Goal: Transaction & Acquisition: Download file/media

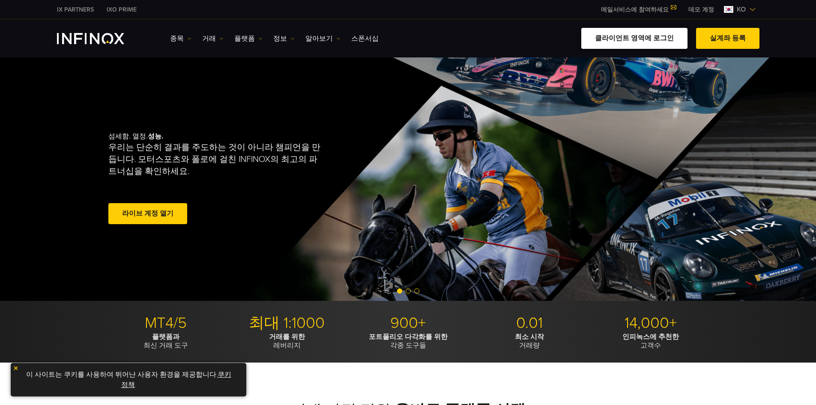
click at [617, 35] on link "클라이언트 영역에 로그인" at bounding box center [634, 38] width 106 height 21
click at [260, 43] on ul "종목 종목 상품 정보 거래 계정 데모" at bounding box center [274, 38] width 209 height 10
click at [250, 39] on link "플랫폼" at bounding box center [248, 38] width 28 height 10
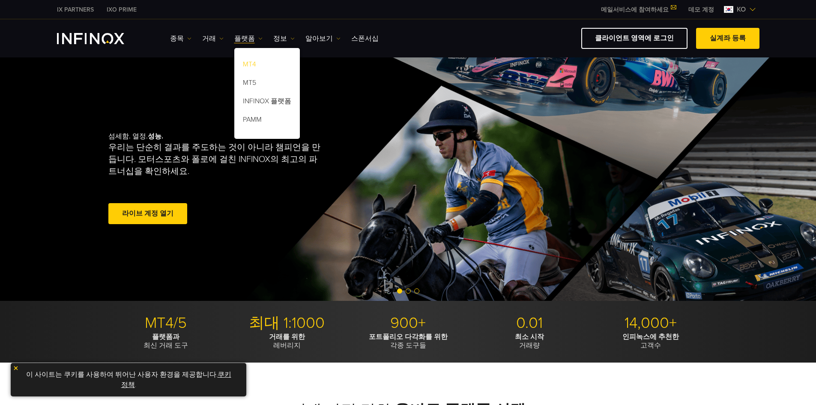
click at [263, 64] on link "MT4" at bounding box center [267, 66] width 66 height 18
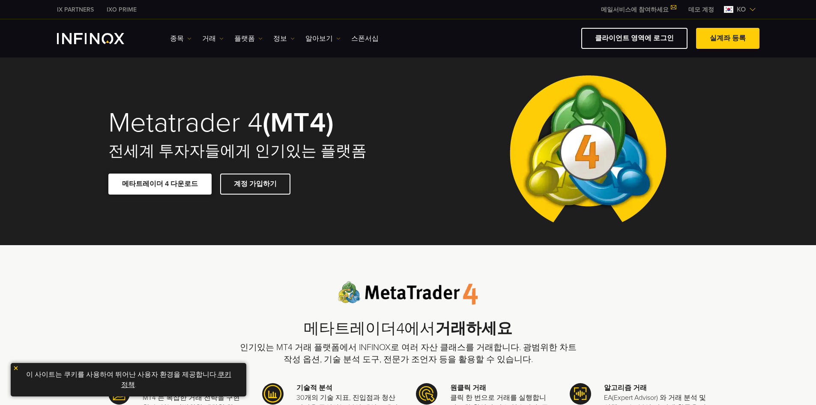
click at [184, 190] on link "메타트레이더 4 다운로드" at bounding box center [159, 183] width 103 height 21
click at [160, 184] on span at bounding box center [160, 184] width 0 height 0
click at [582, 171] on img at bounding box center [588, 151] width 170 height 188
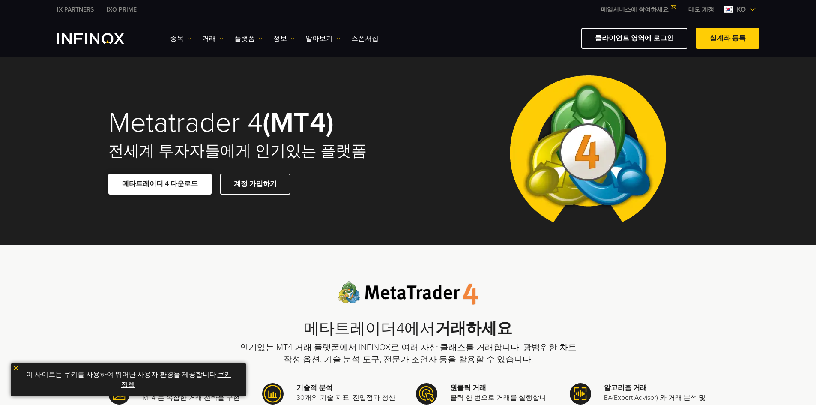
click at [183, 186] on link "메타트레이더 4 다운로드" at bounding box center [159, 183] width 103 height 21
click at [160, 184] on span at bounding box center [160, 184] width 0 height 0
